Goal: Information Seeking & Learning: Check status

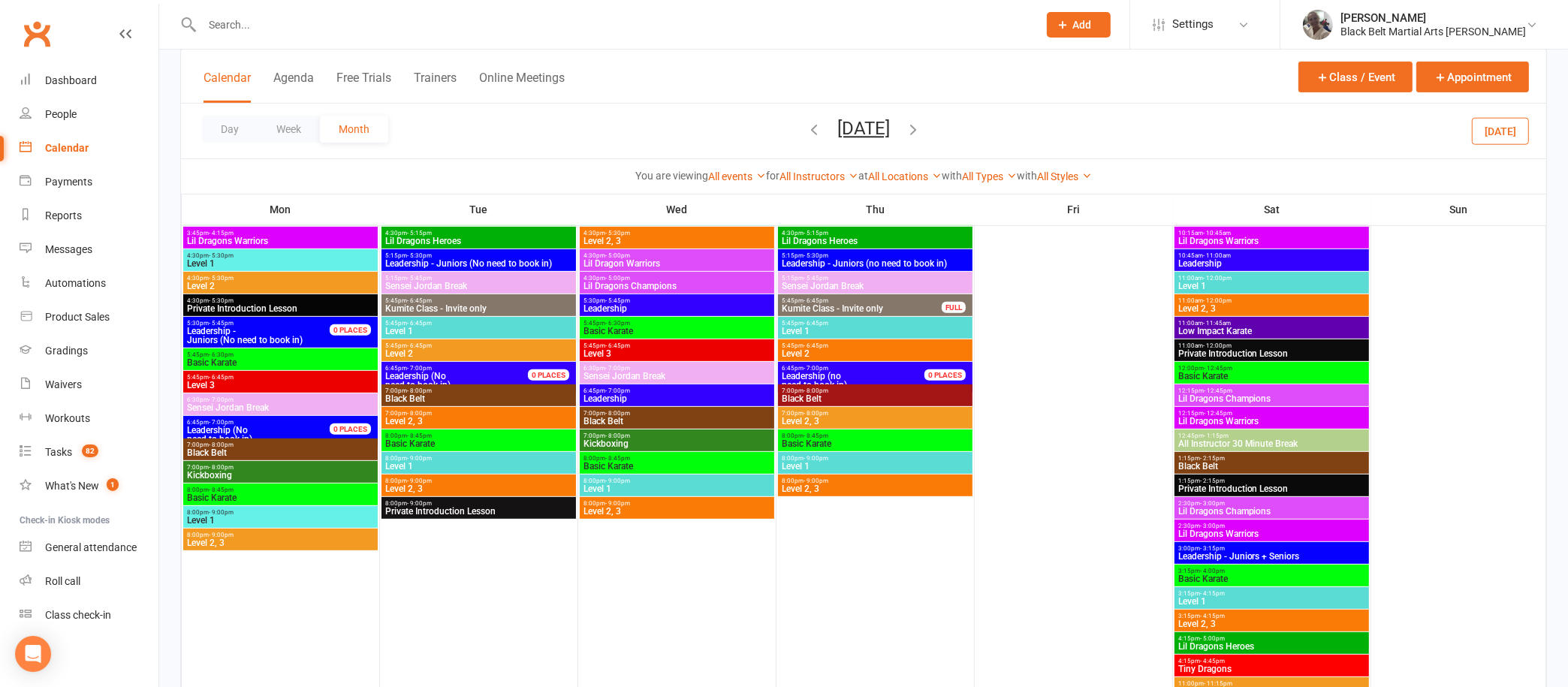
scroll to position [795, 0]
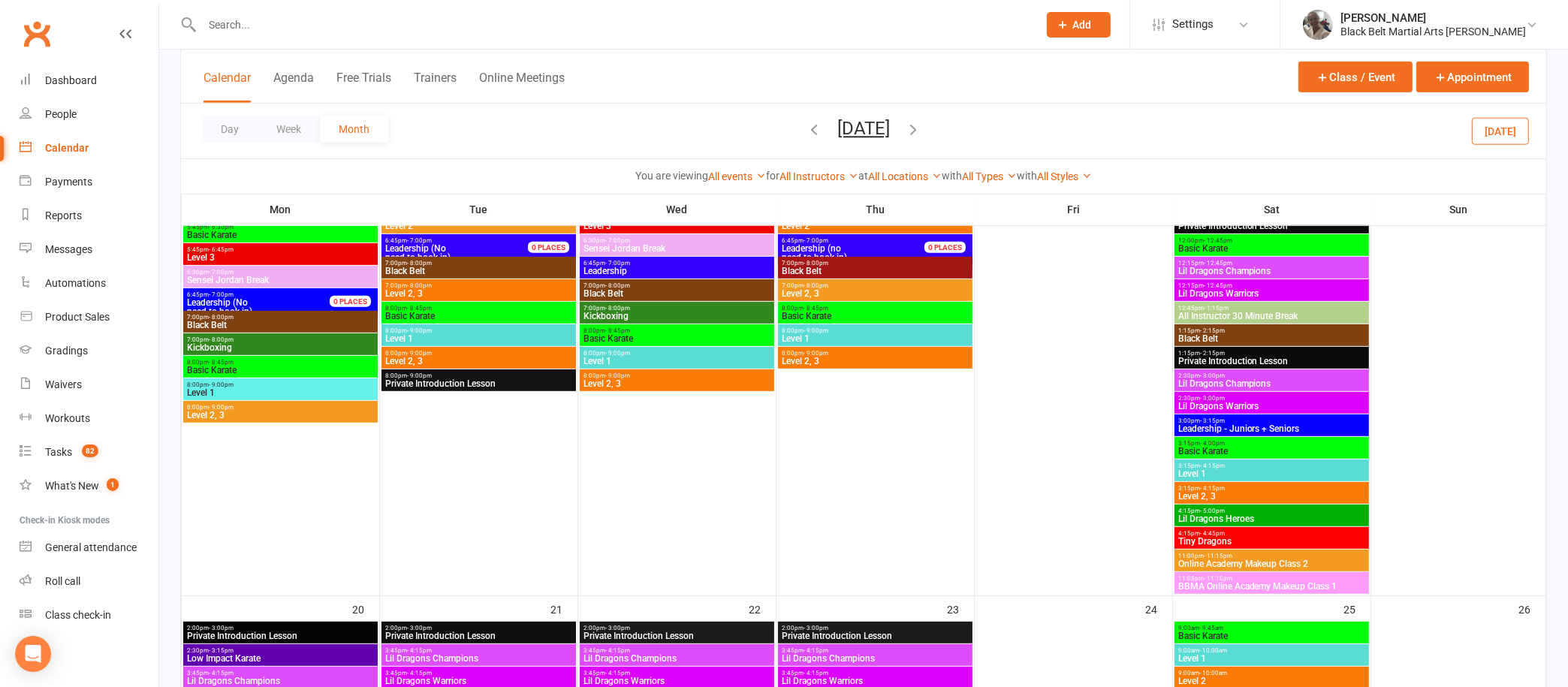
click at [458, 25] on input "text" at bounding box center [611, 24] width 830 height 21
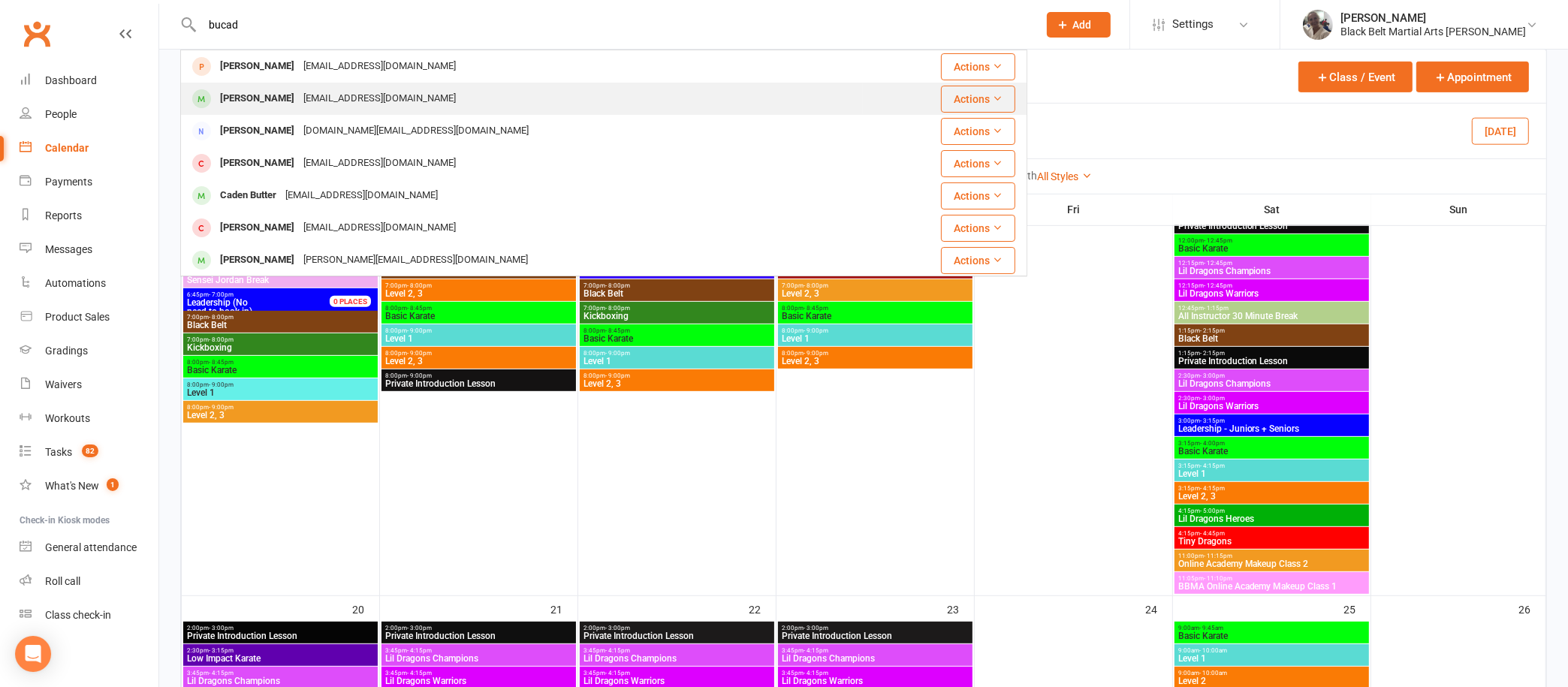
type input "bucad"
click at [299, 97] on div "[EMAIL_ADDRESS][DOMAIN_NAME]" at bounding box center [379, 99] width 162 height 22
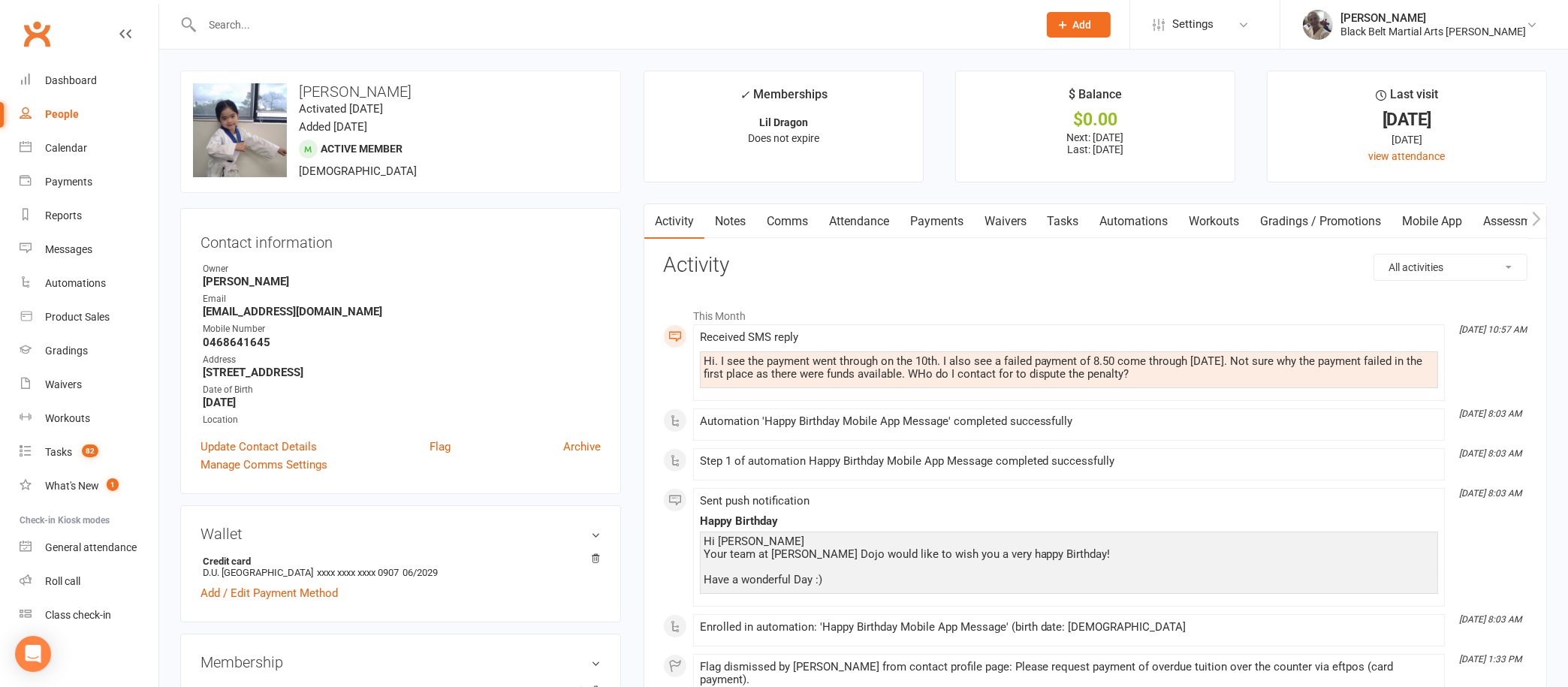
click at [939, 217] on link "Payments" at bounding box center [936, 221] width 74 height 34
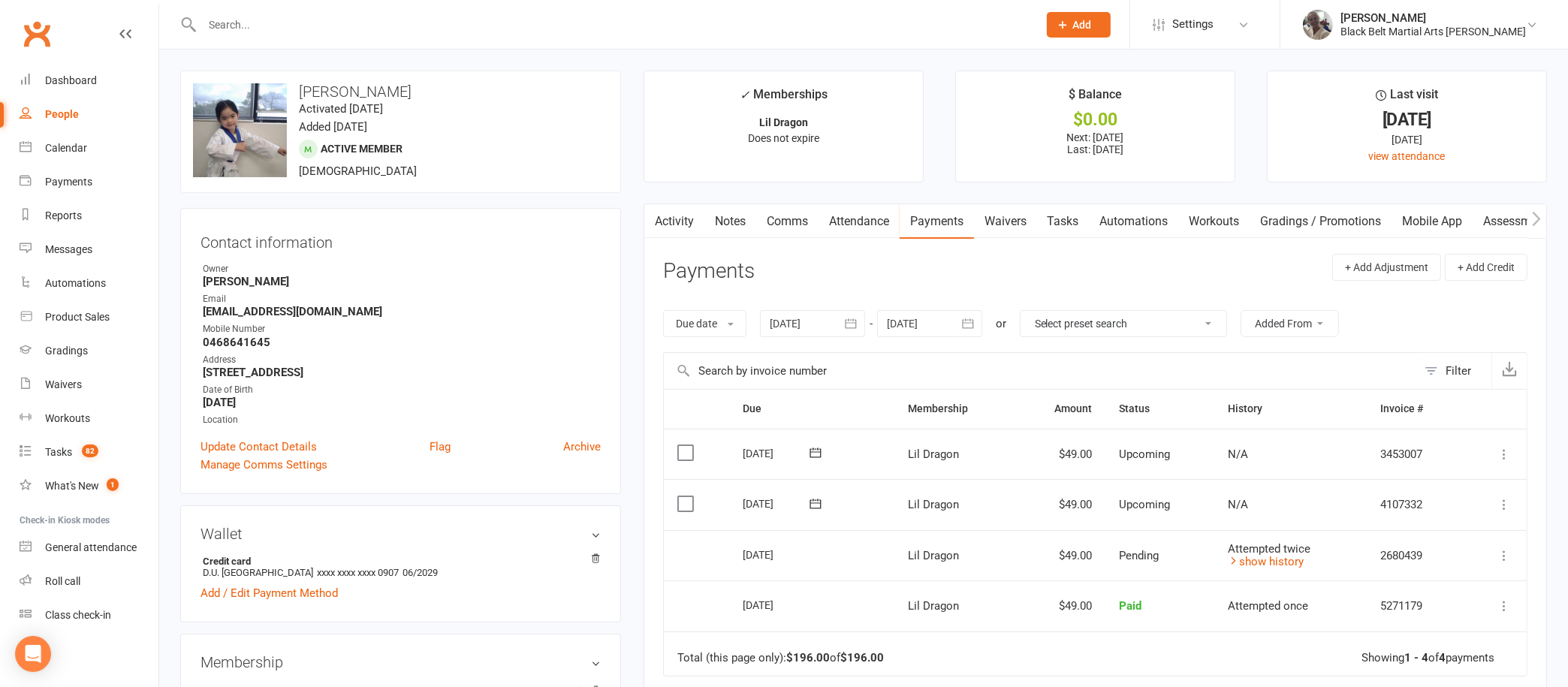
scroll to position [269, 0]
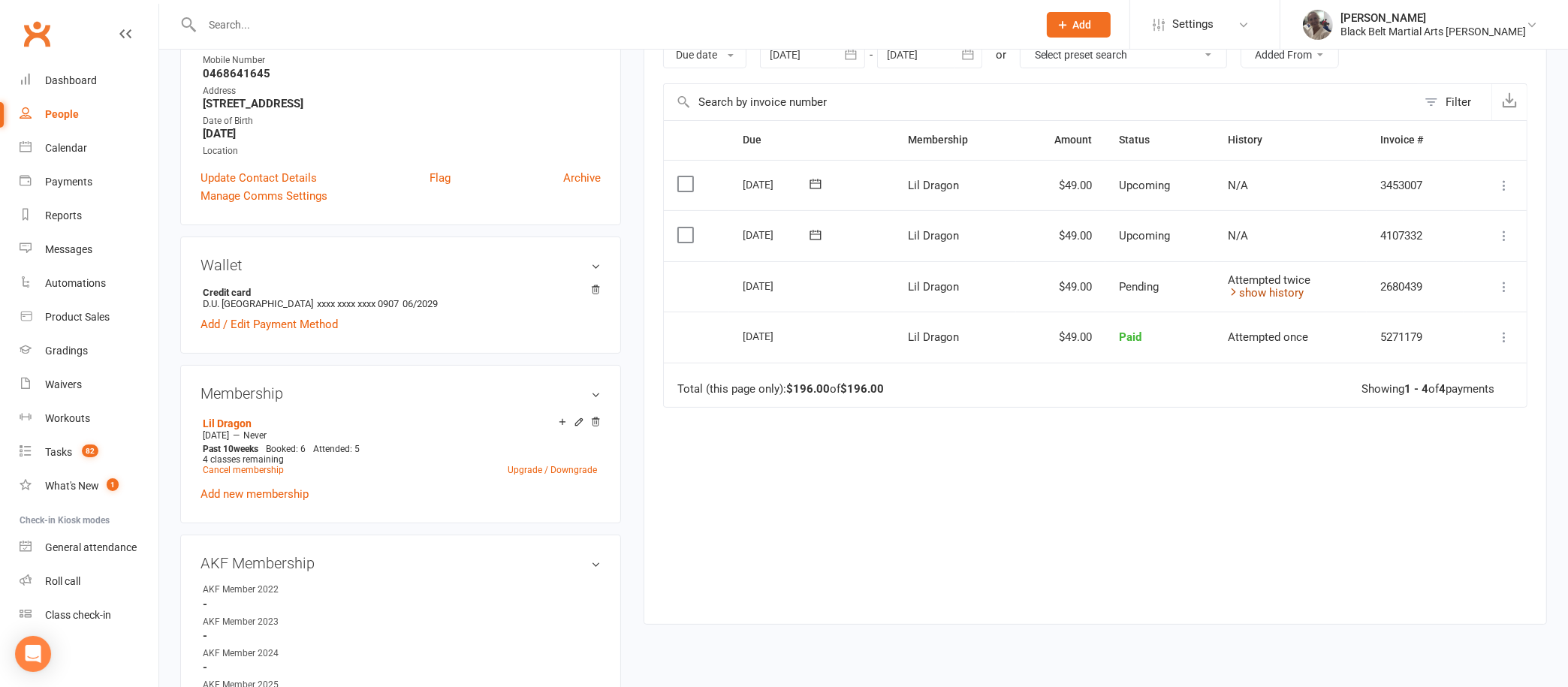
click at [1231, 286] on icon at bounding box center [1233, 291] width 11 height 11
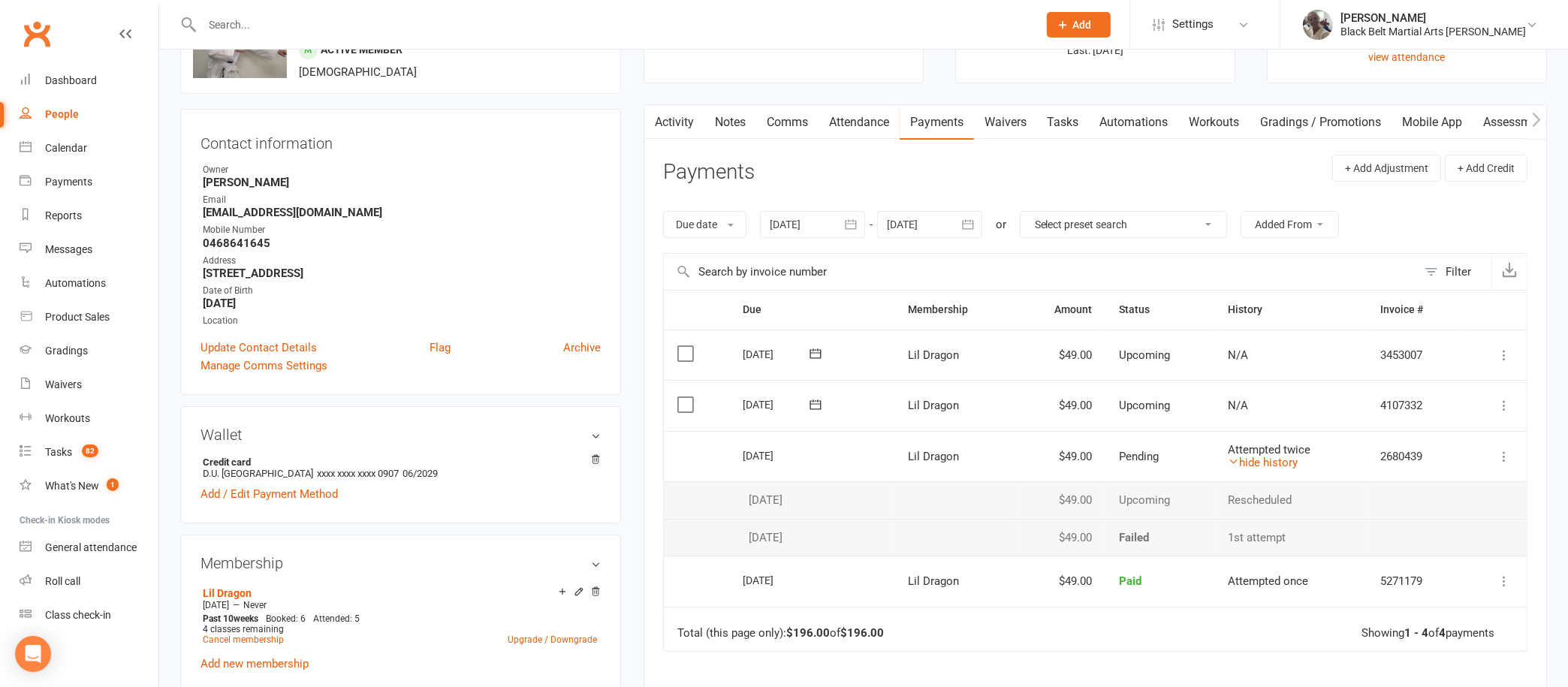
scroll to position [100, 0]
click at [673, 117] on link "Activity" at bounding box center [673, 121] width 60 height 34
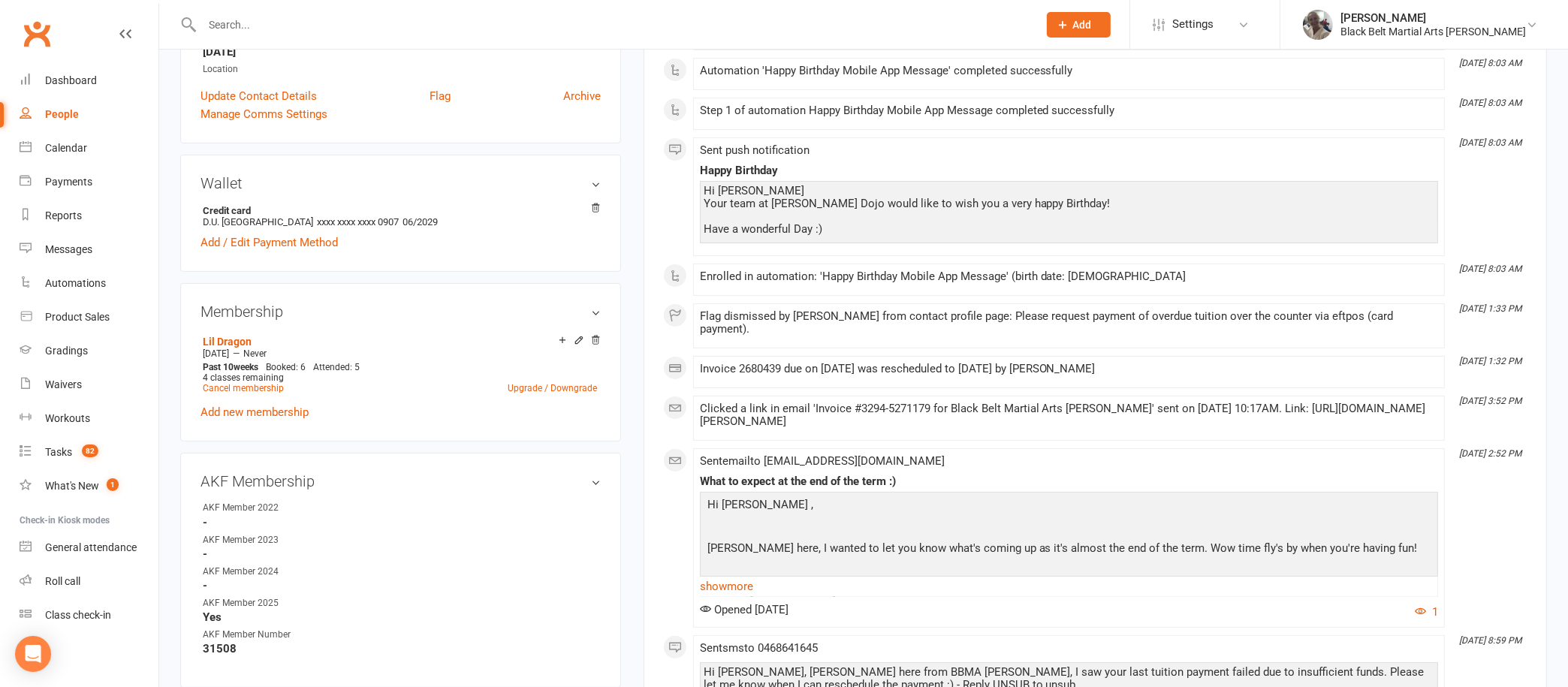
scroll to position [648, 0]
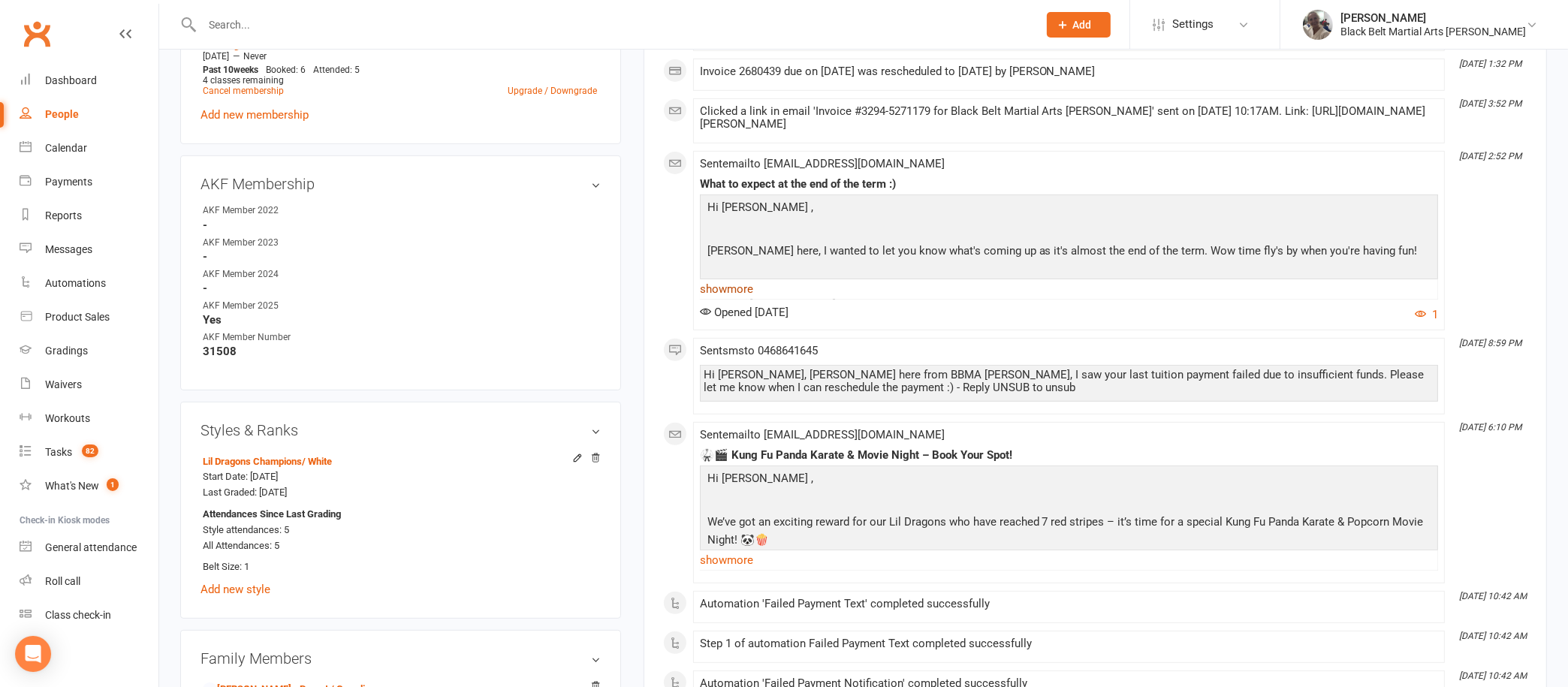
click at [730, 278] on link "show more" at bounding box center [1069, 288] width 738 height 21
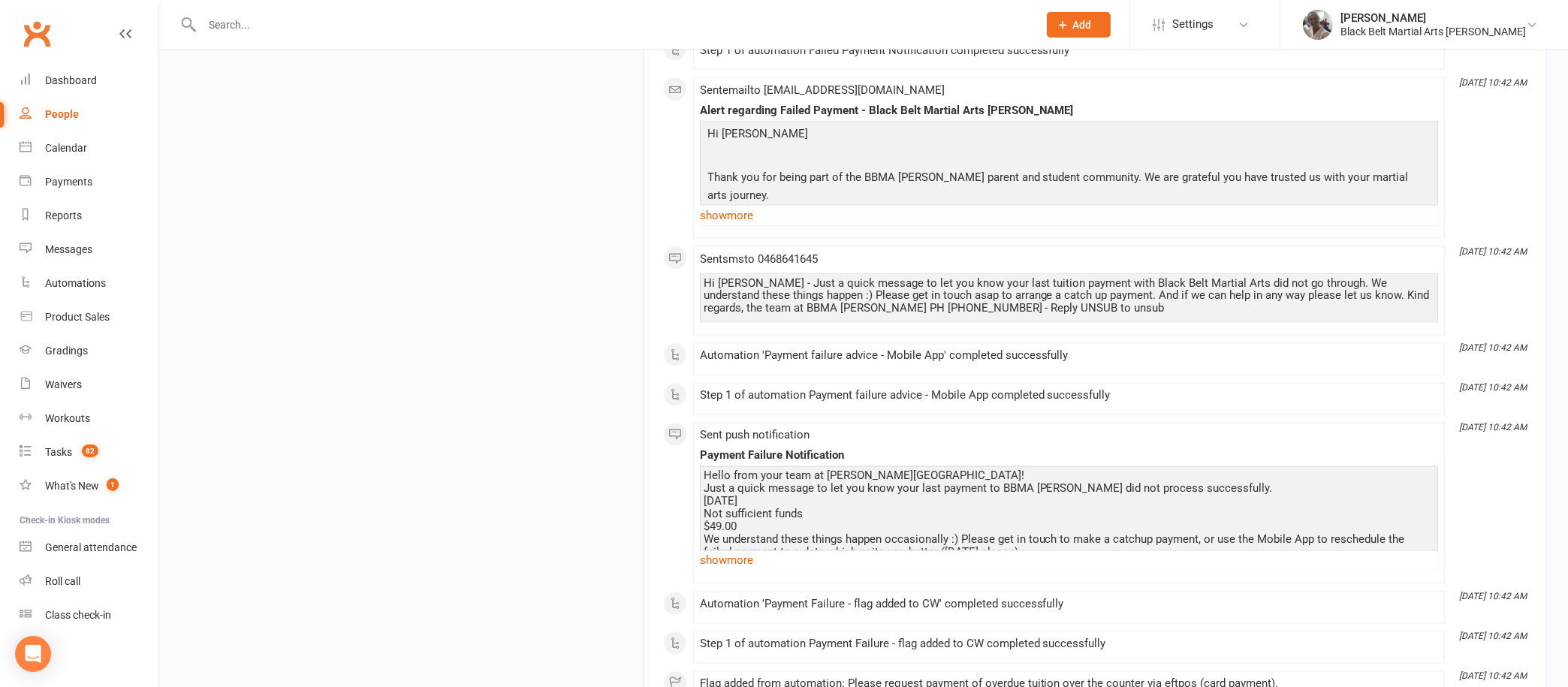
scroll to position [3032, 0]
click at [732, 209] on link "show more" at bounding box center [1069, 216] width 738 height 21
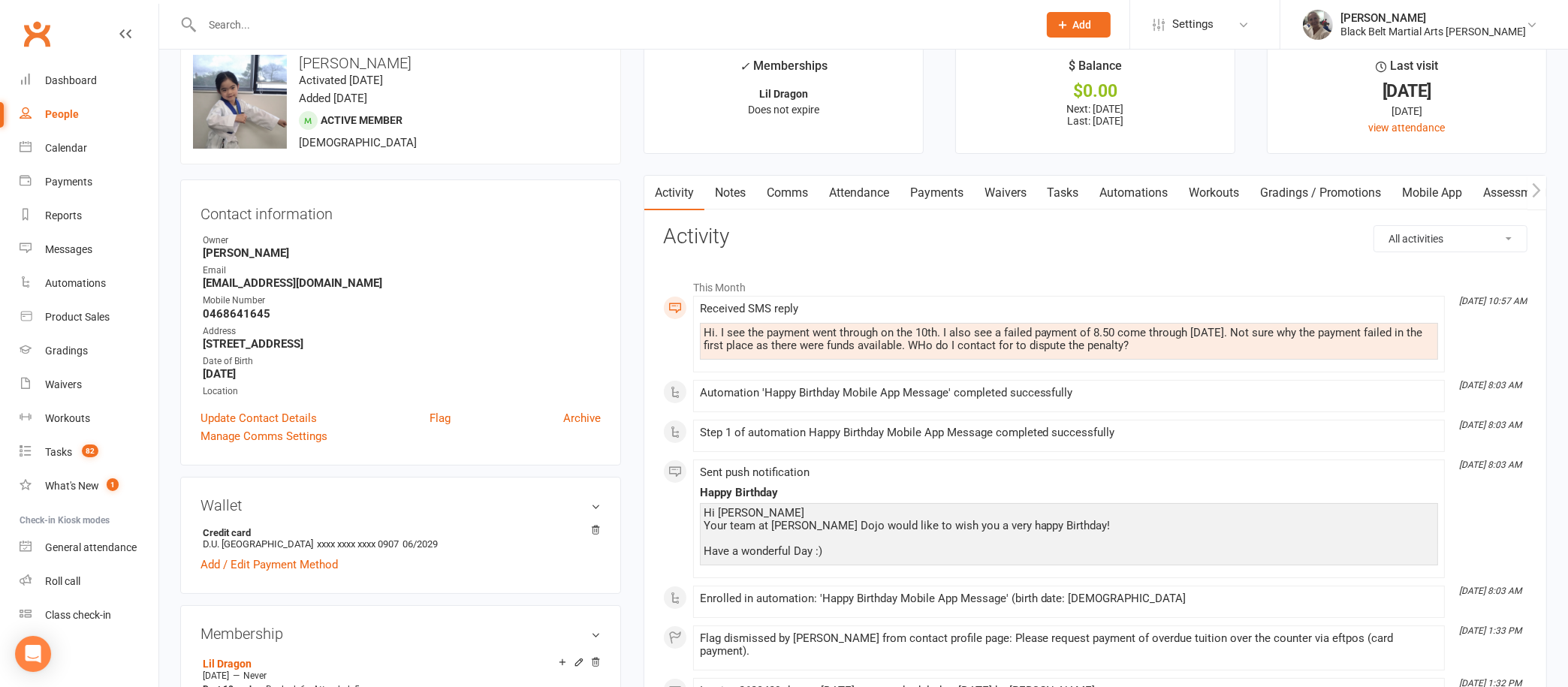
scroll to position [0, 0]
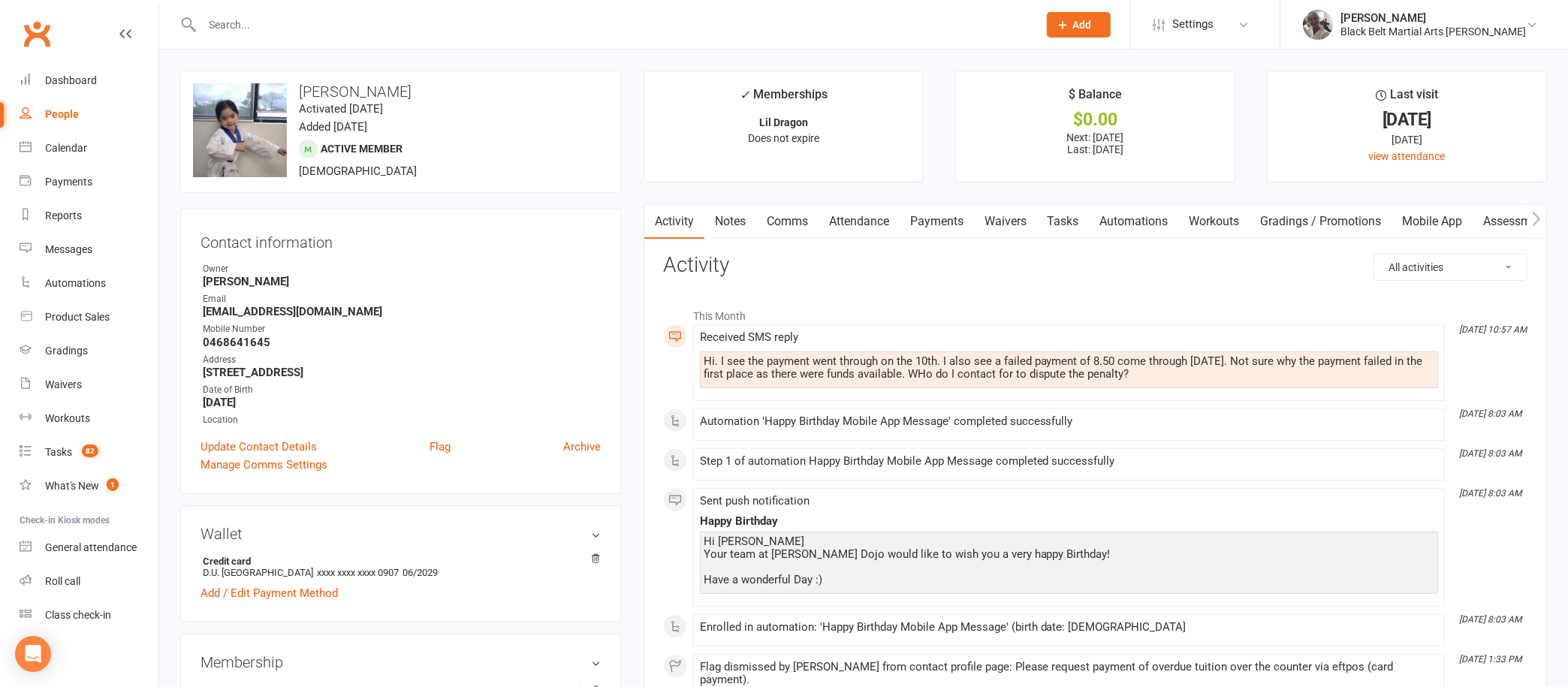
click at [917, 218] on link "Payments" at bounding box center [936, 221] width 74 height 34
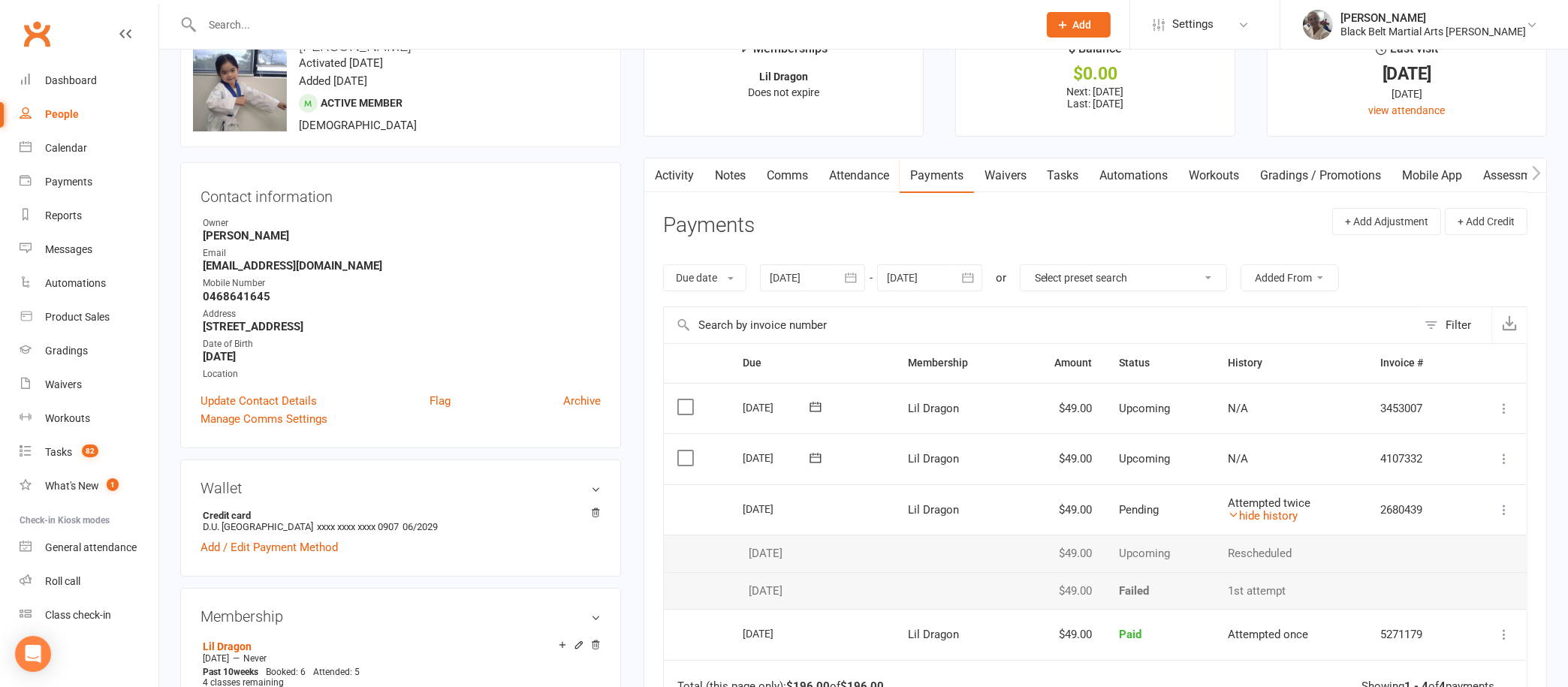
scroll to position [39, 0]
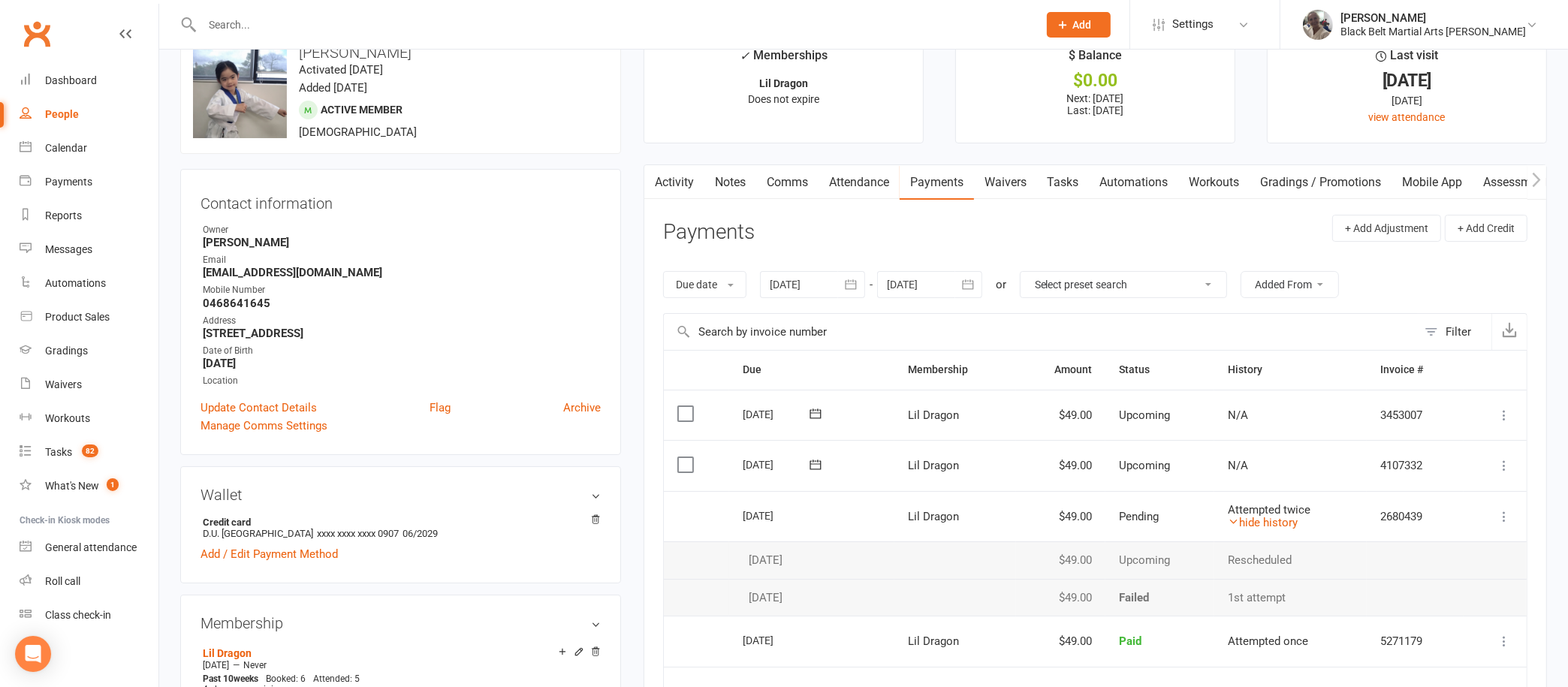
click at [685, 173] on link "Activity" at bounding box center [673, 182] width 60 height 34
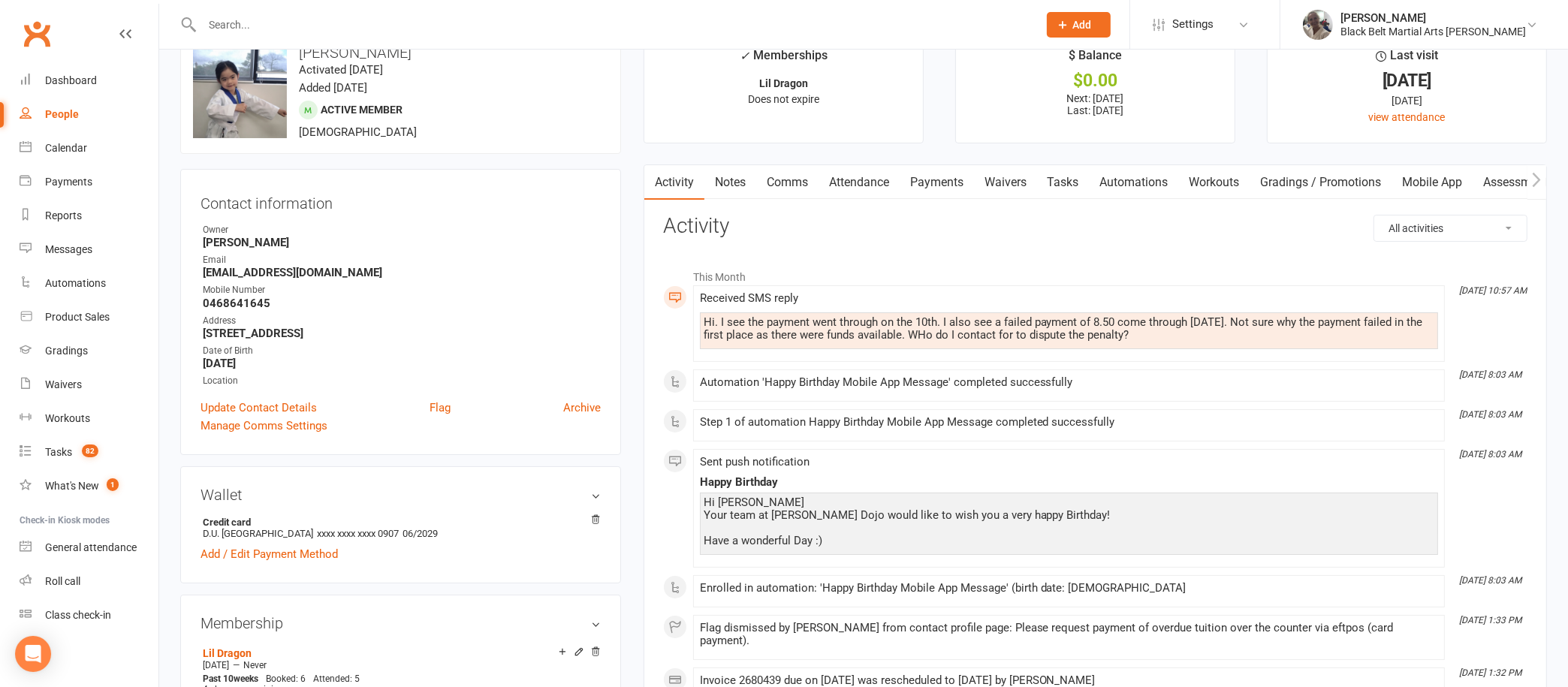
click at [945, 171] on link "Payments" at bounding box center [936, 182] width 74 height 34
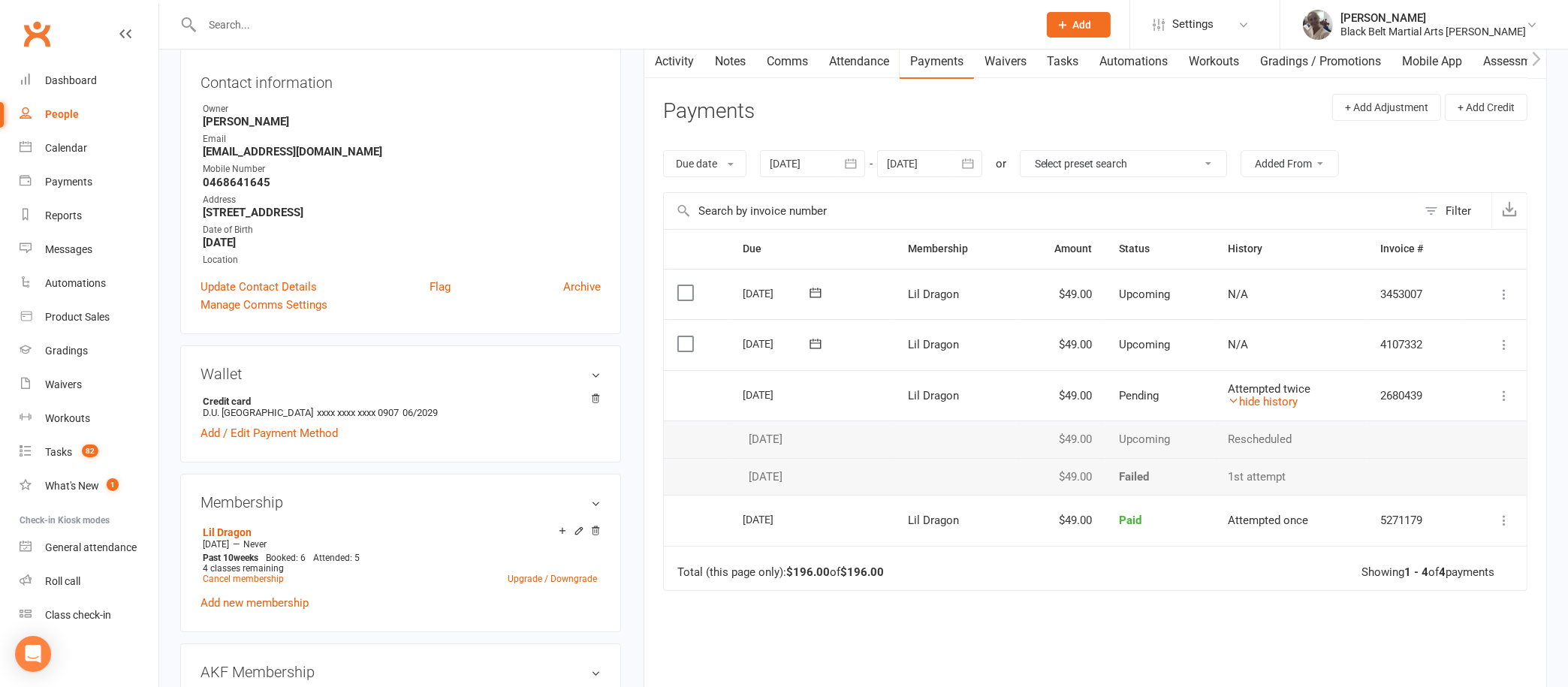
scroll to position [173, 0]
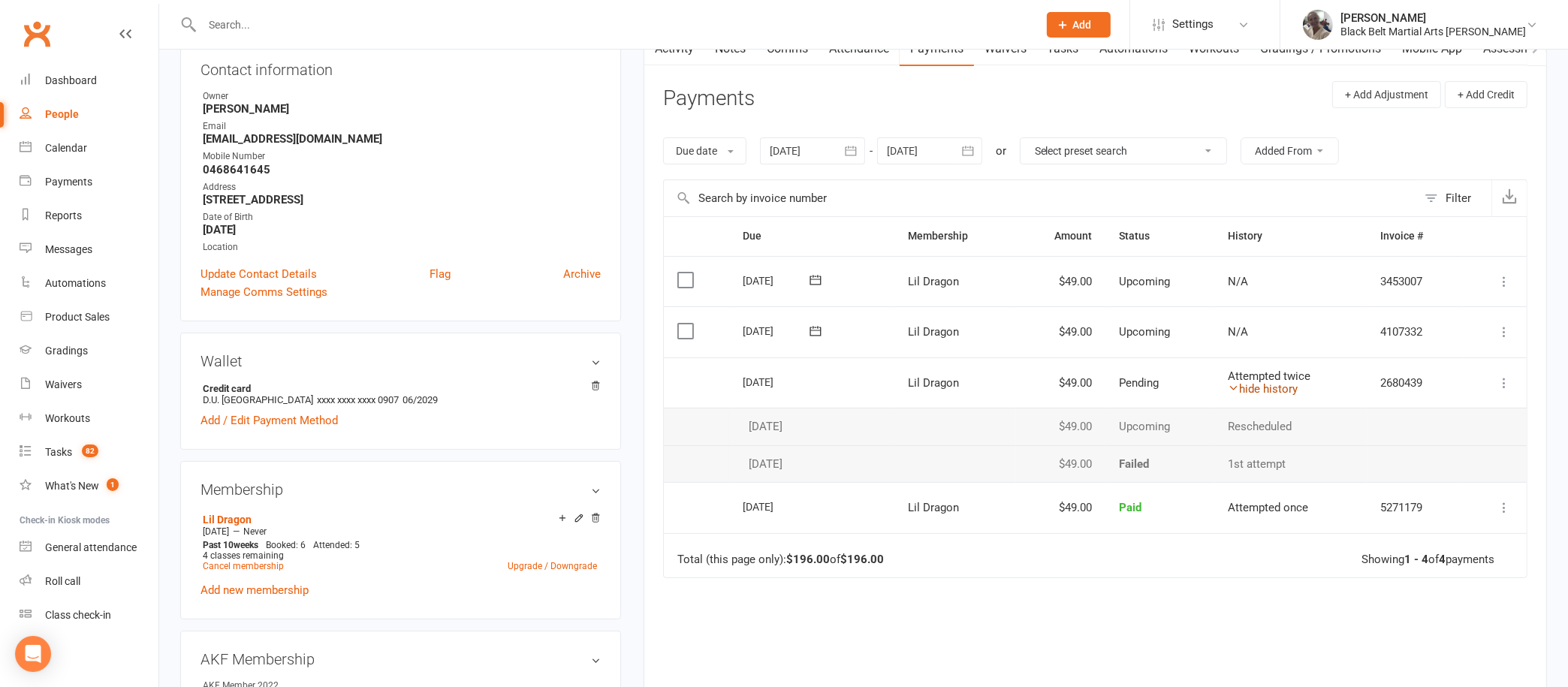
click at [1228, 388] on icon at bounding box center [1233, 387] width 11 height 11
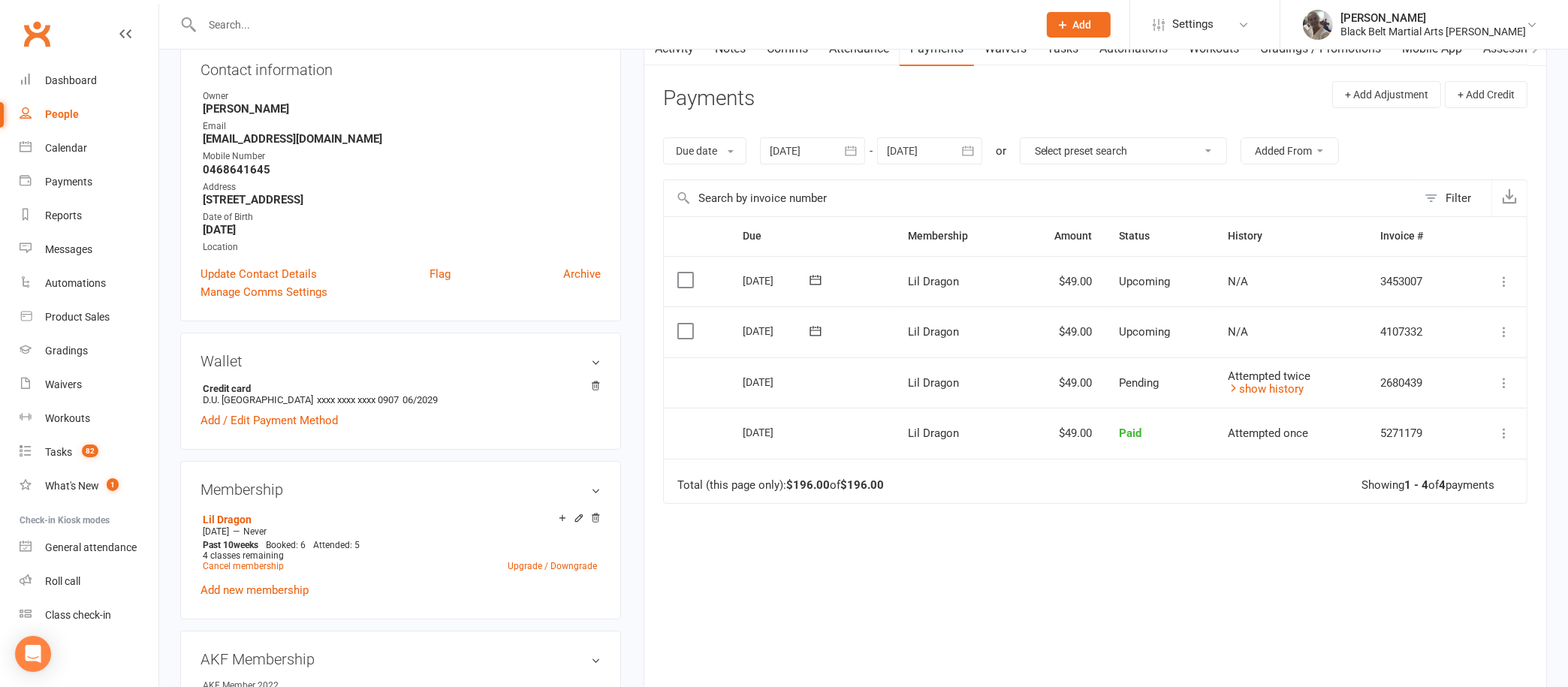
scroll to position [75, 0]
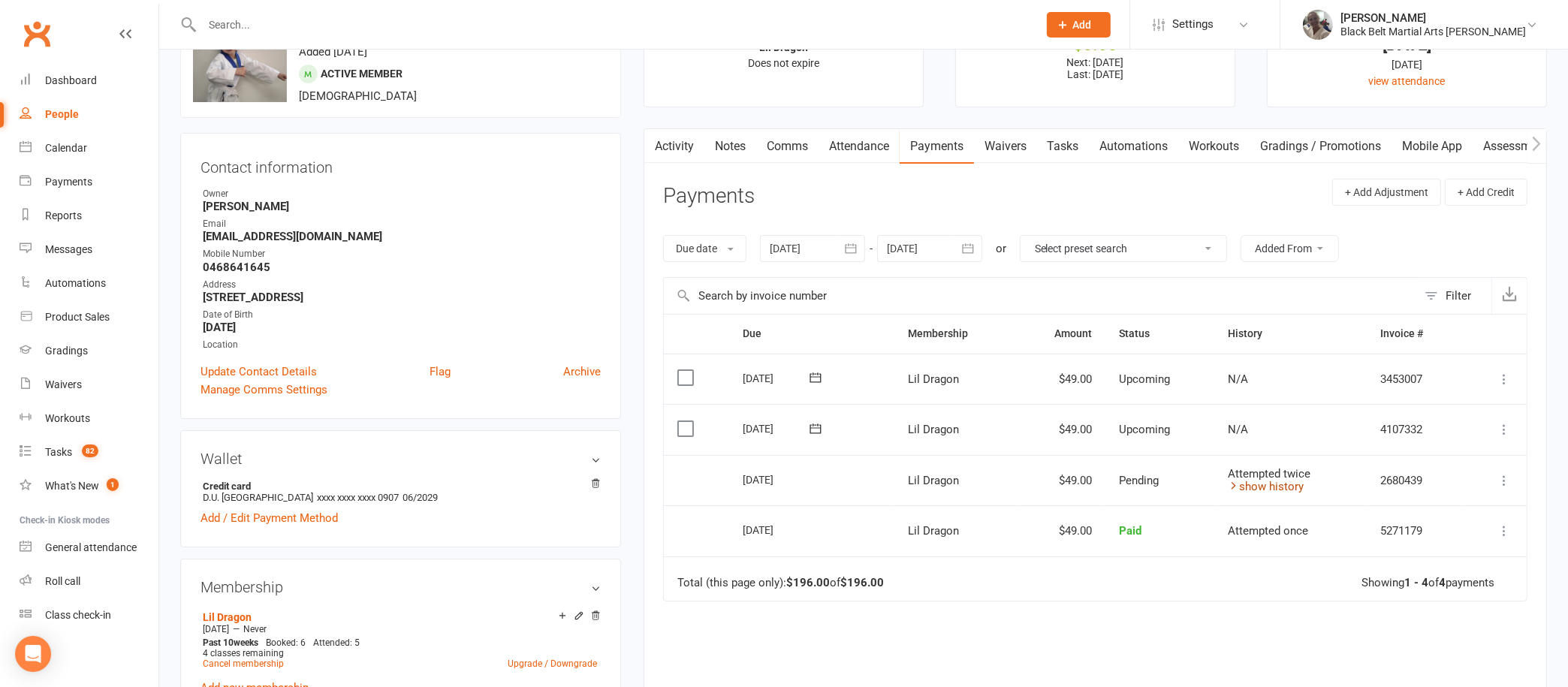
click at [1235, 484] on icon at bounding box center [1233, 485] width 11 height 11
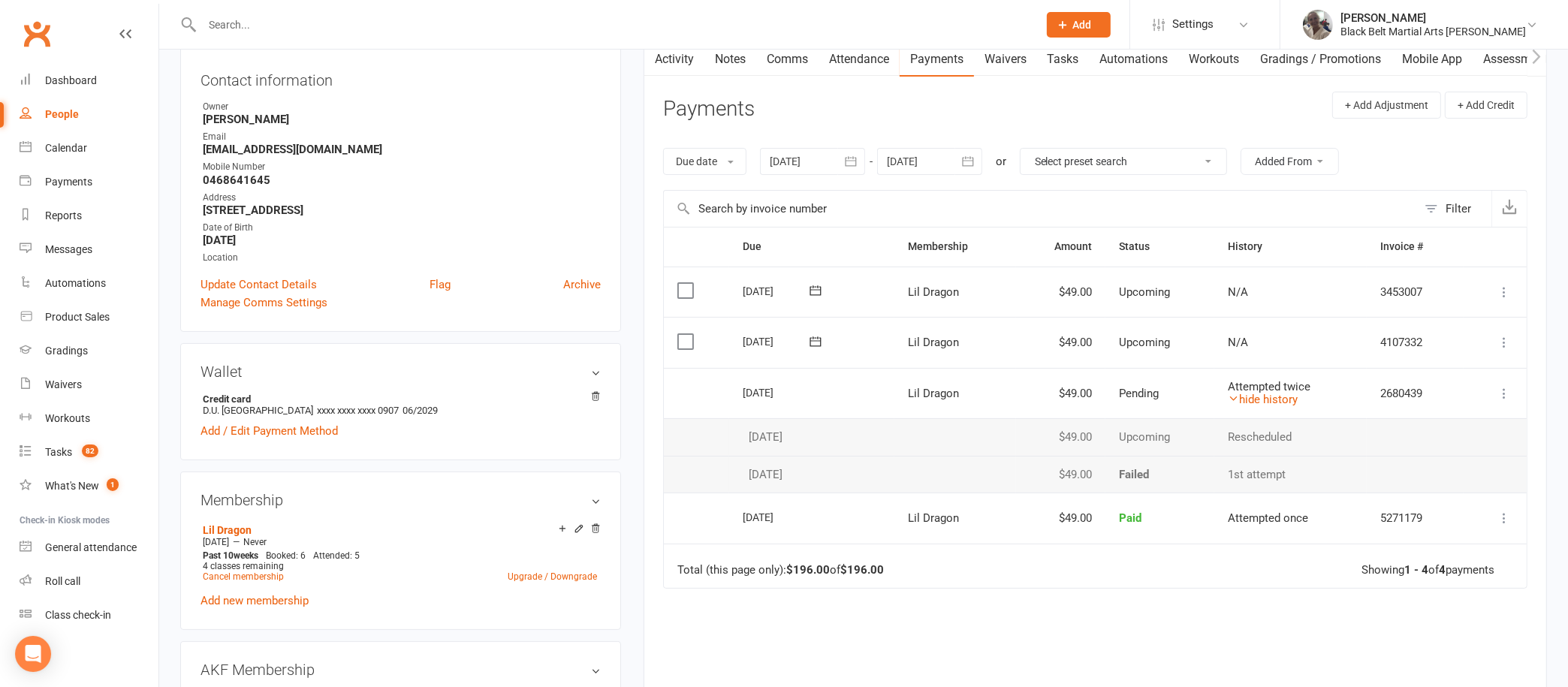
scroll to position [160, 0]
click at [1230, 397] on icon at bounding box center [1233, 400] width 11 height 11
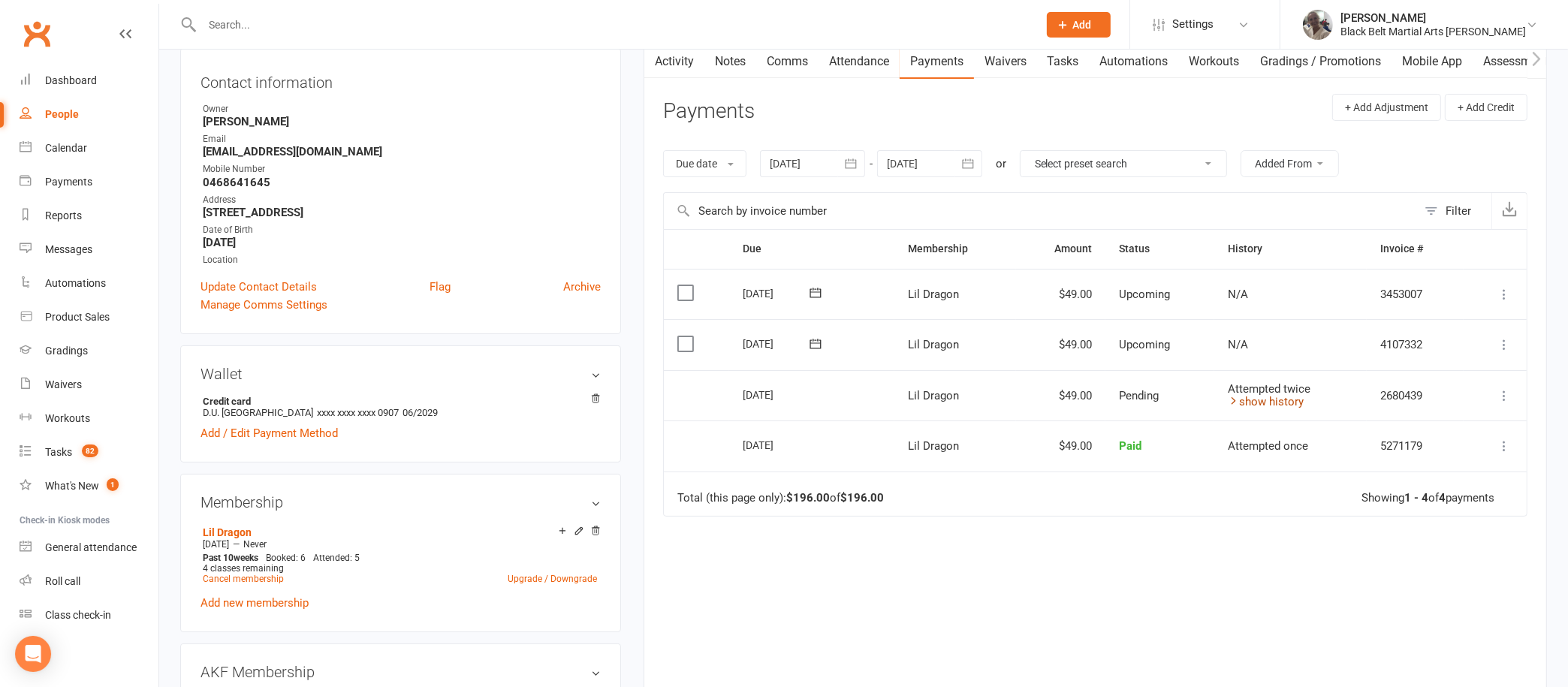
click at [1230, 397] on icon at bounding box center [1233, 400] width 11 height 11
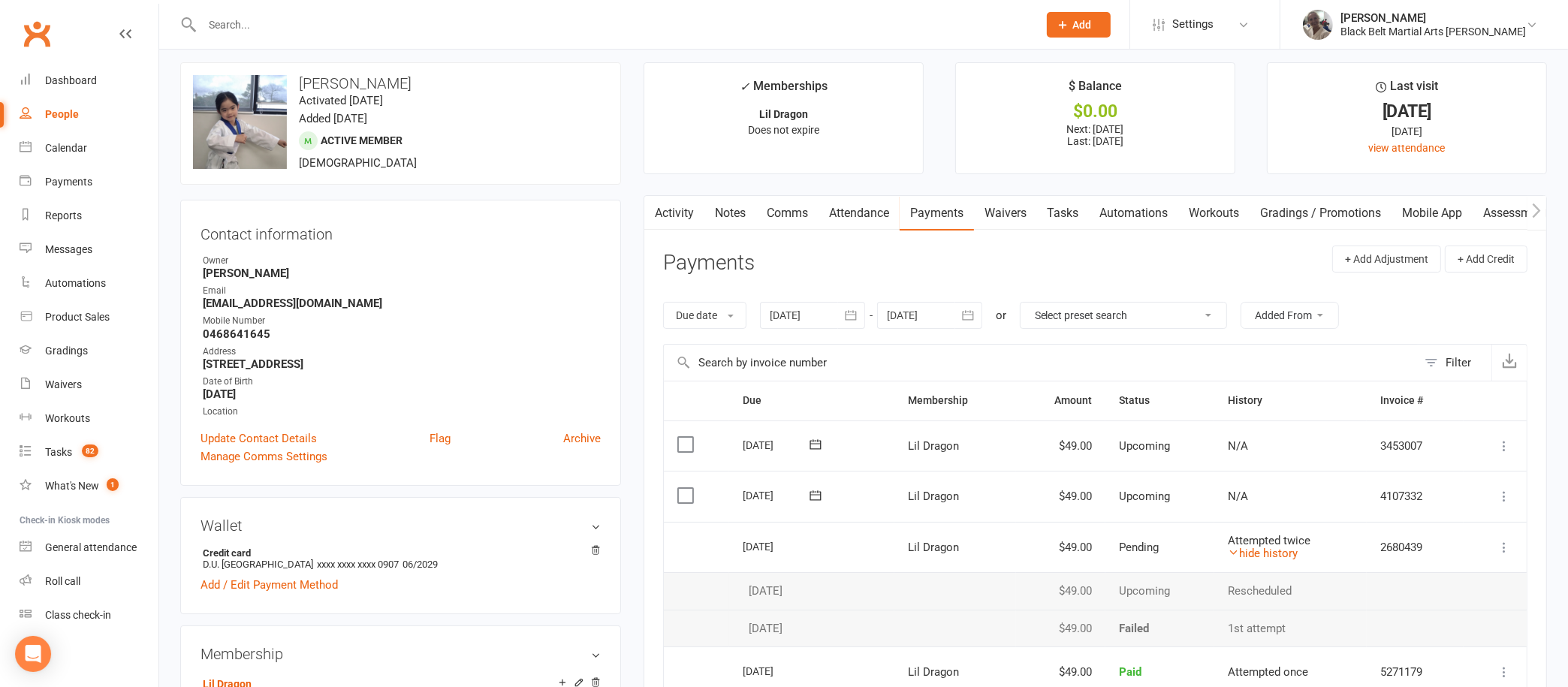
scroll to position [0, 0]
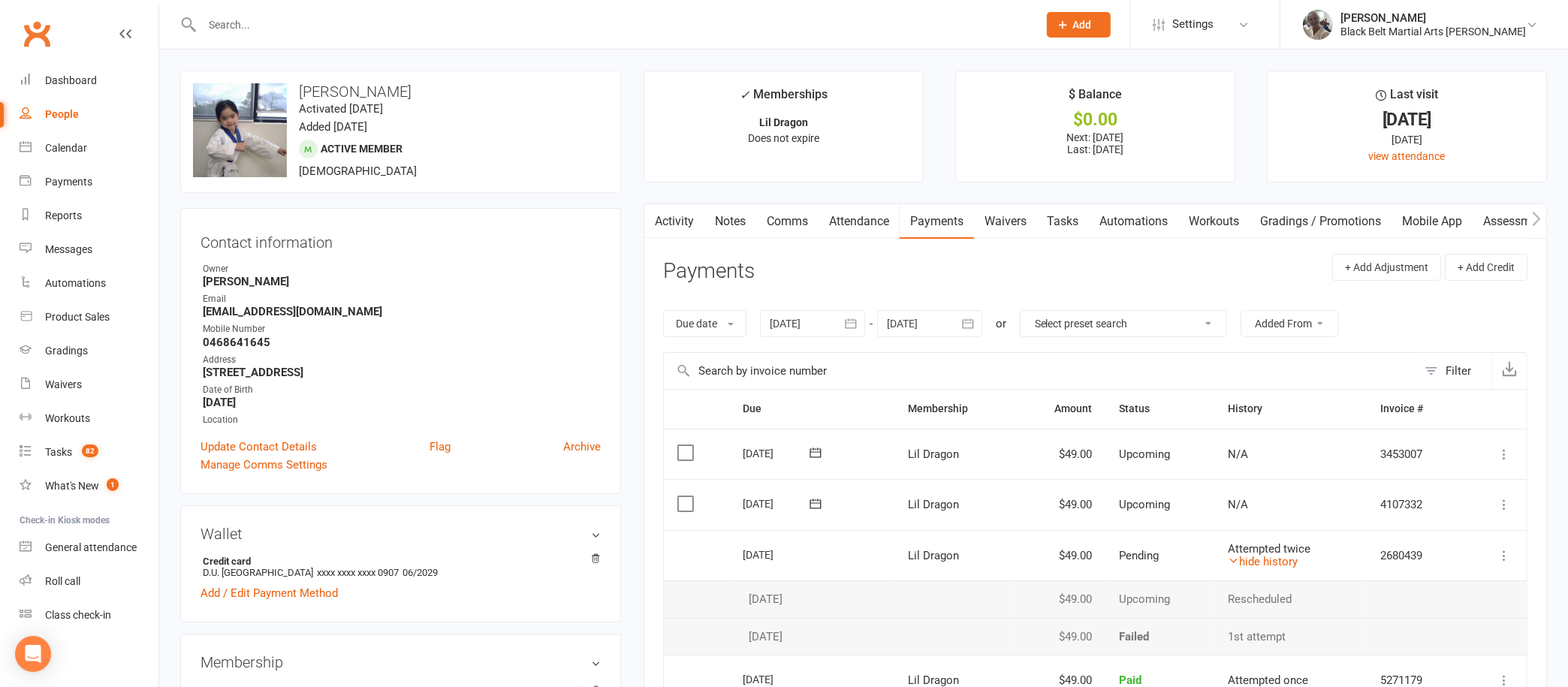
click at [677, 217] on link "Activity" at bounding box center [673, 221] width 60 height 34
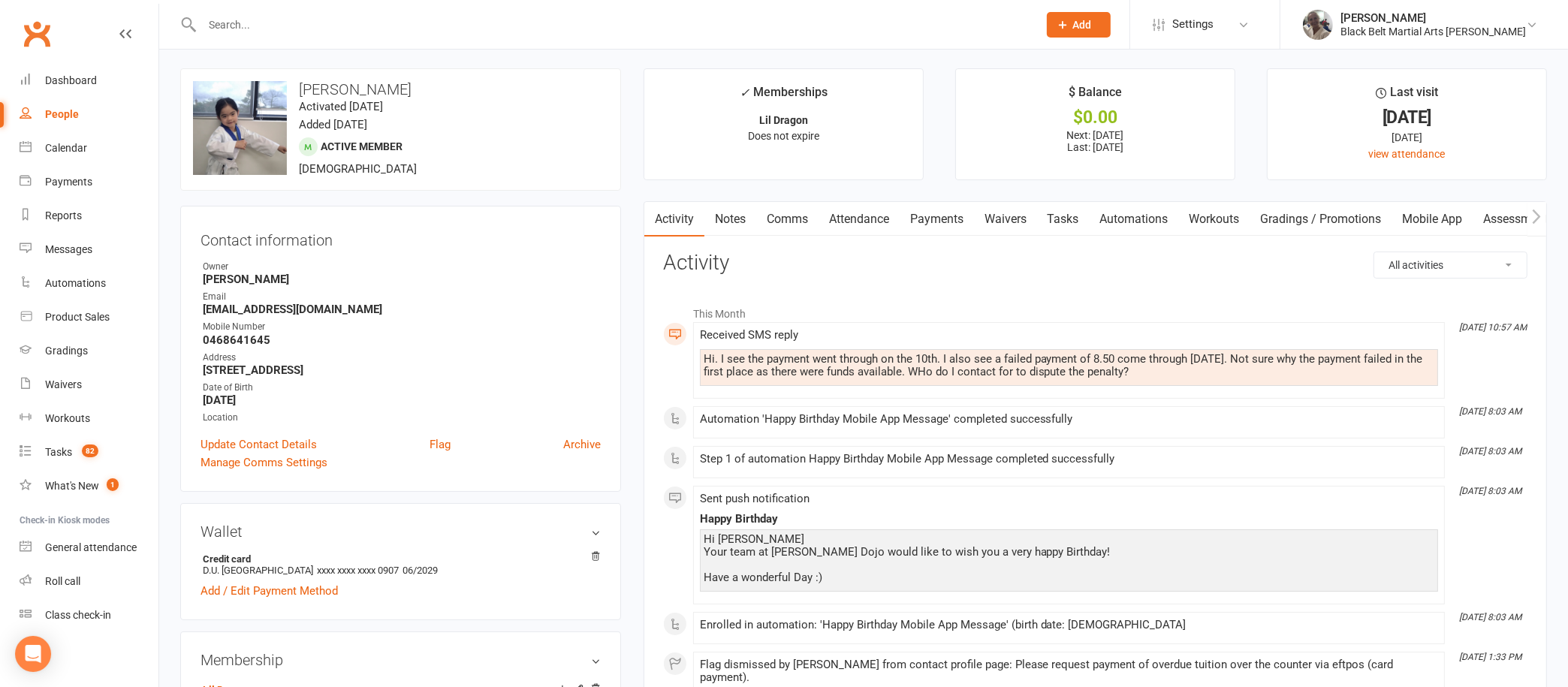
scroll to position [4, 0]
click at [734, 213] on link "Notes" at bounding box center [730, 217] width 52 height 34
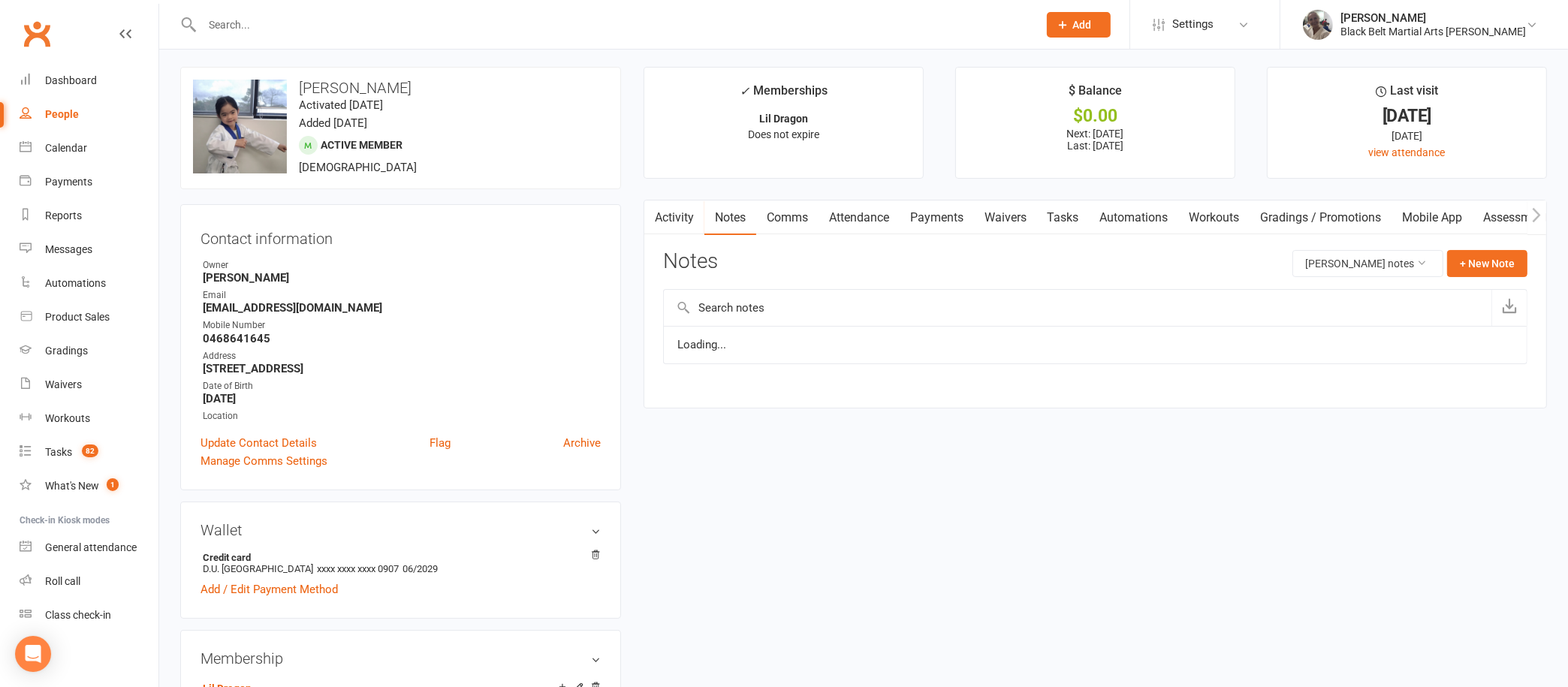
click at [667, 223] on link "Activity" at bounding box center [673, 217] width 60 height 34
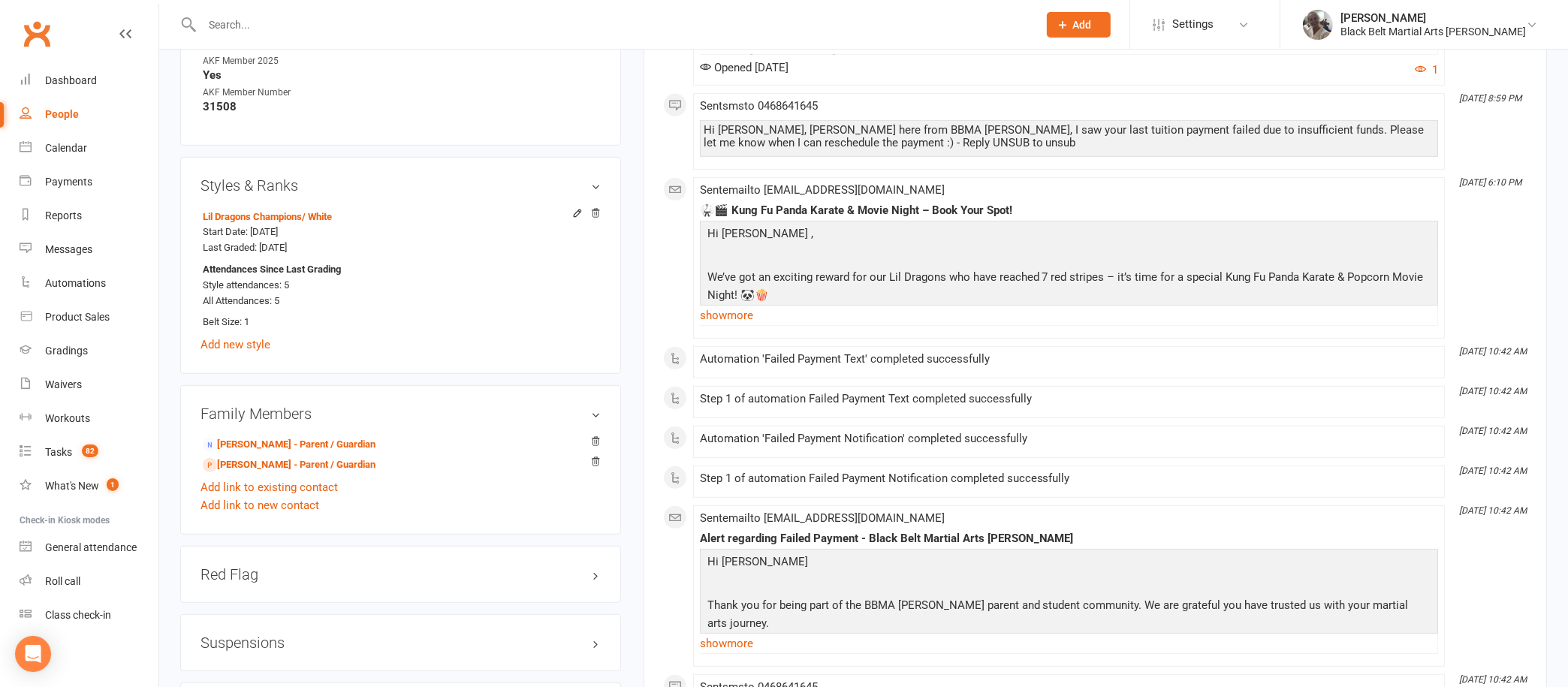
scroll to position [891, 0]
